Goal: Task Accomplishment & Management: Manage account settings

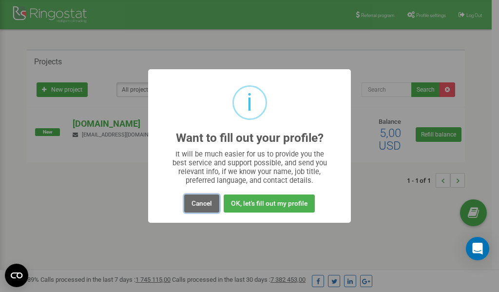
click at [199, 206] on button "Cancel" at bounding box center [201, 203] width 35 height 18
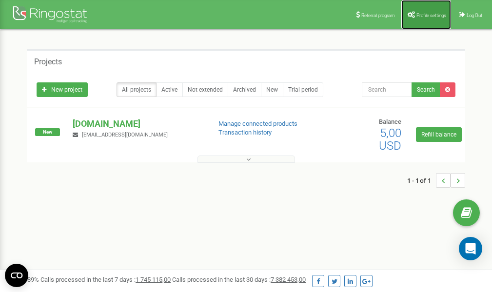
click at [419, 17] on span "Profile settings" at bounding box center [431, 15] width 30 height 5
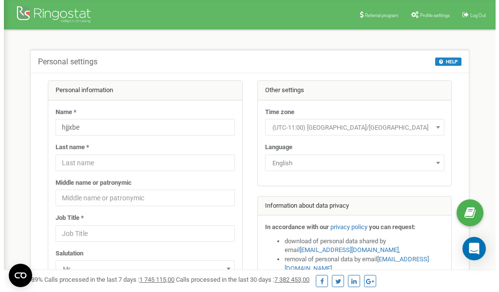
scroll to position [49, 0]
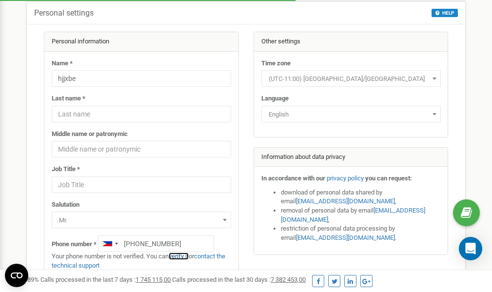
click at [183, 256] on link "verify it" at bounding box center [179, 255] width 20 height 7
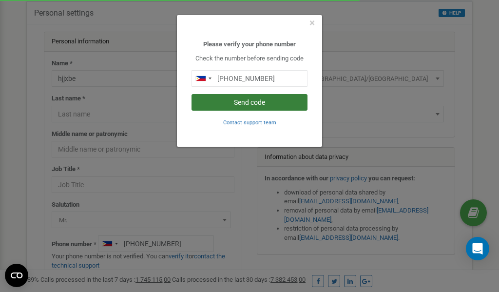
click at [266, 105] on button "Send code" at bounding box center [249, 102] width 116 height 17
